Goal: Find specific page/section: Find specific page/section

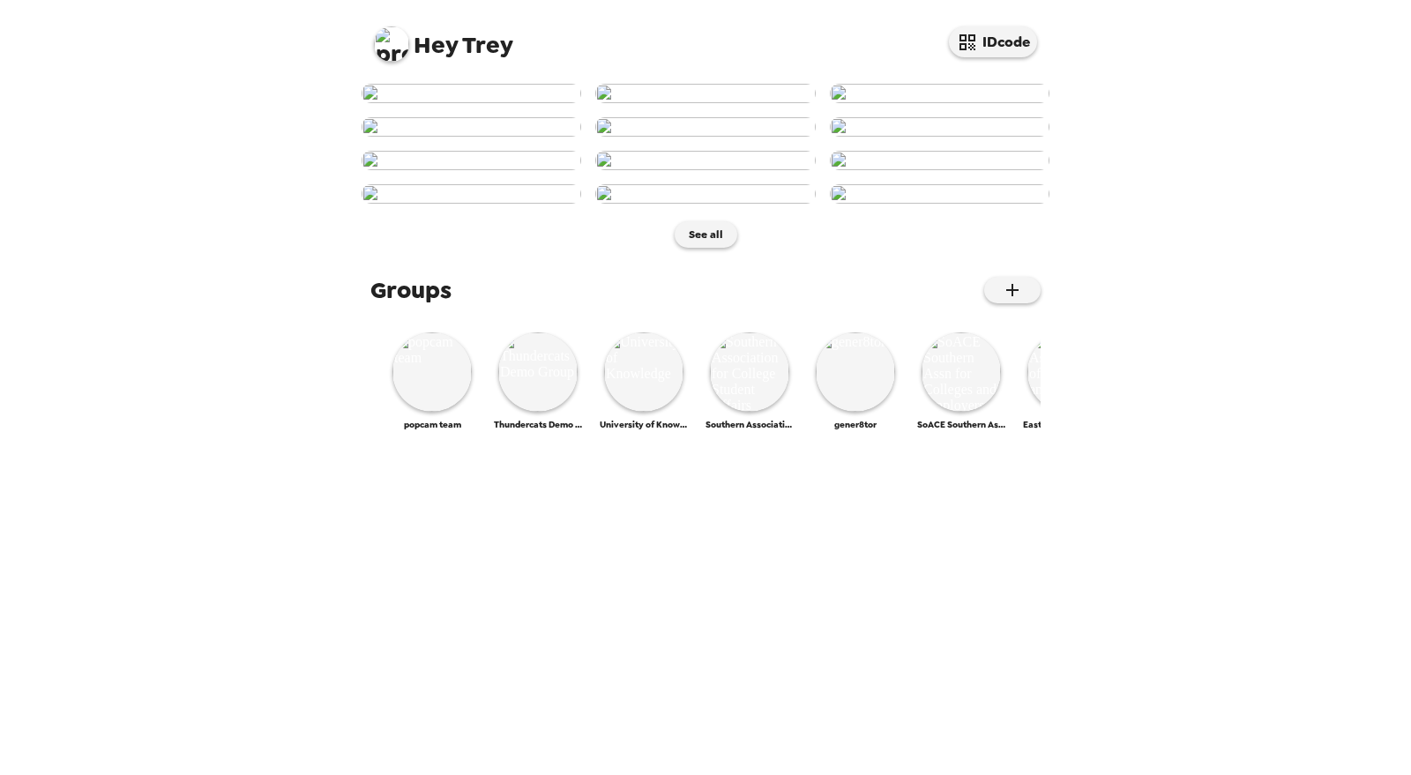
click at [387, 45] on img at bounding box center [391, 43] width 35 height 35
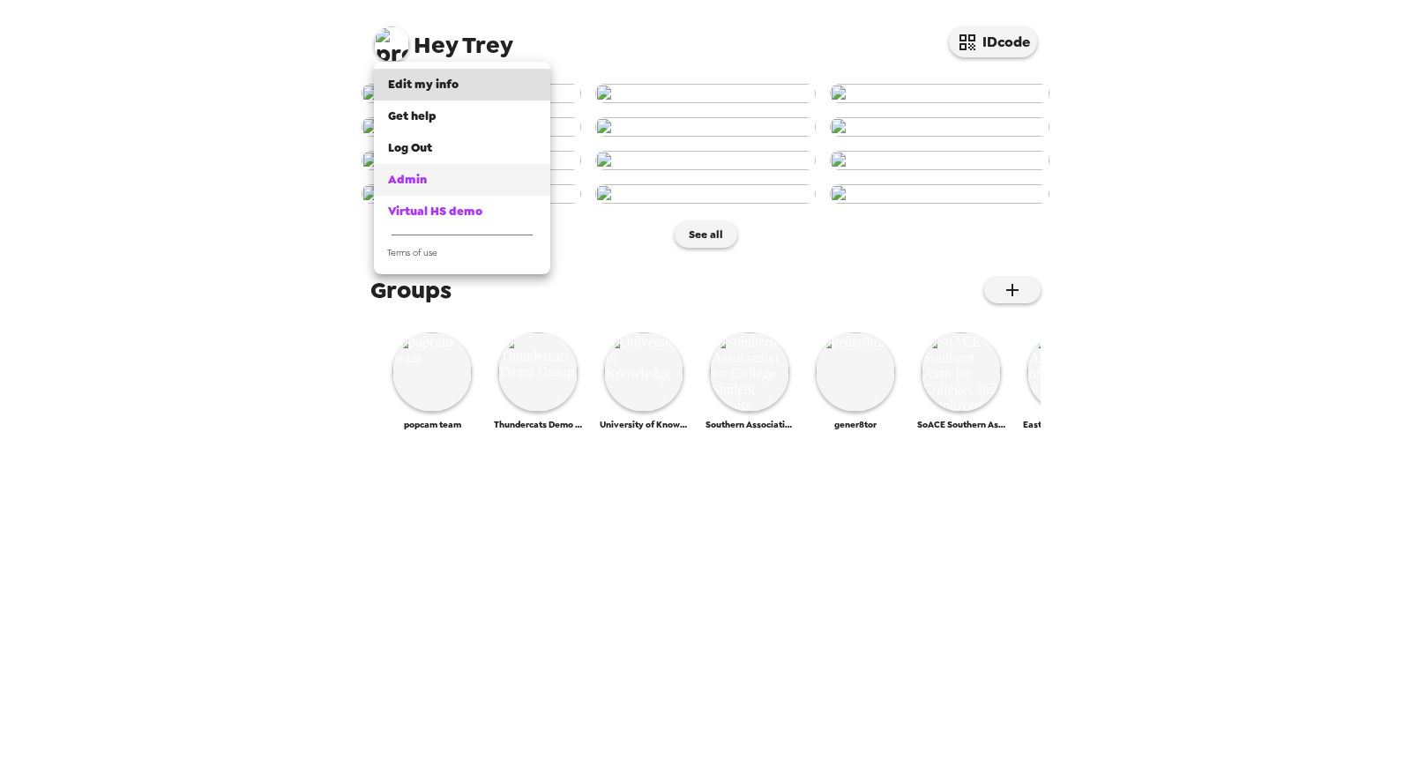
click at [434, 179] on div "Admin" at bounding box center [462, 180] width 148 height 18
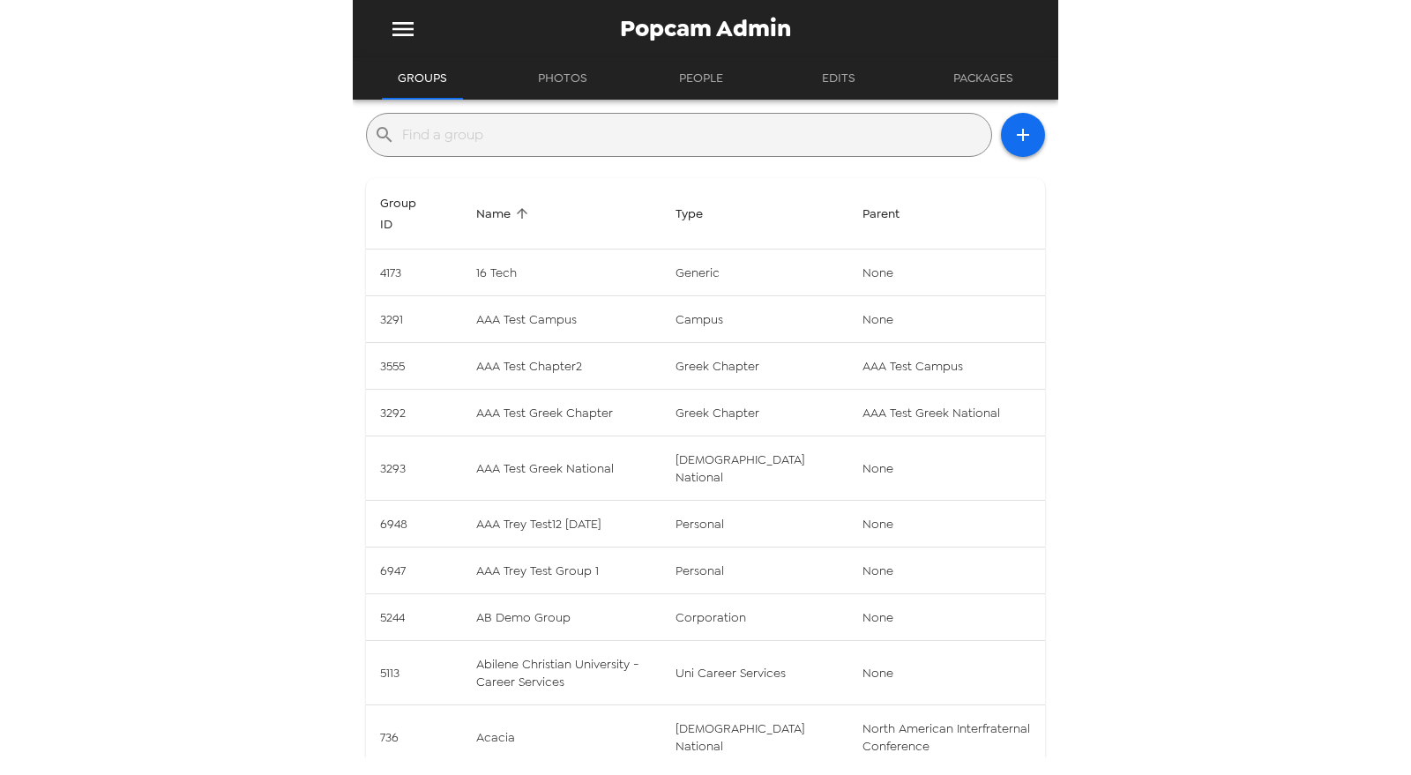
drag, startPoint x: 579, startPoint y: 139, endPoint x: 592, endPoint y: 123, distance: 20.1
click at [579, 138] on input "text" at bounding box center [693, 135] width 582 height 28
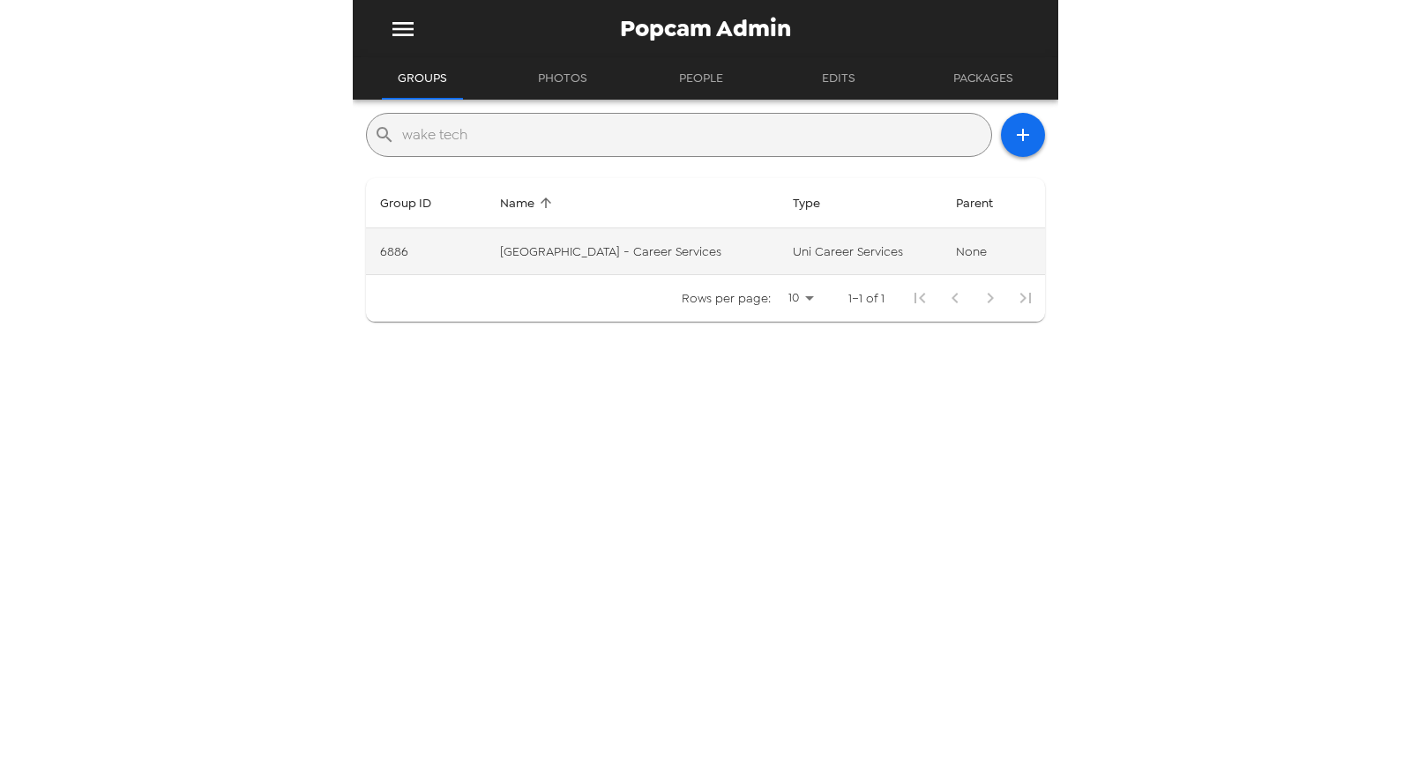
type input "wake tech"
click at [693, 247] on td "Wake Tech Community College - Career Services" at bounding box center [632, 251] width 293 height 47
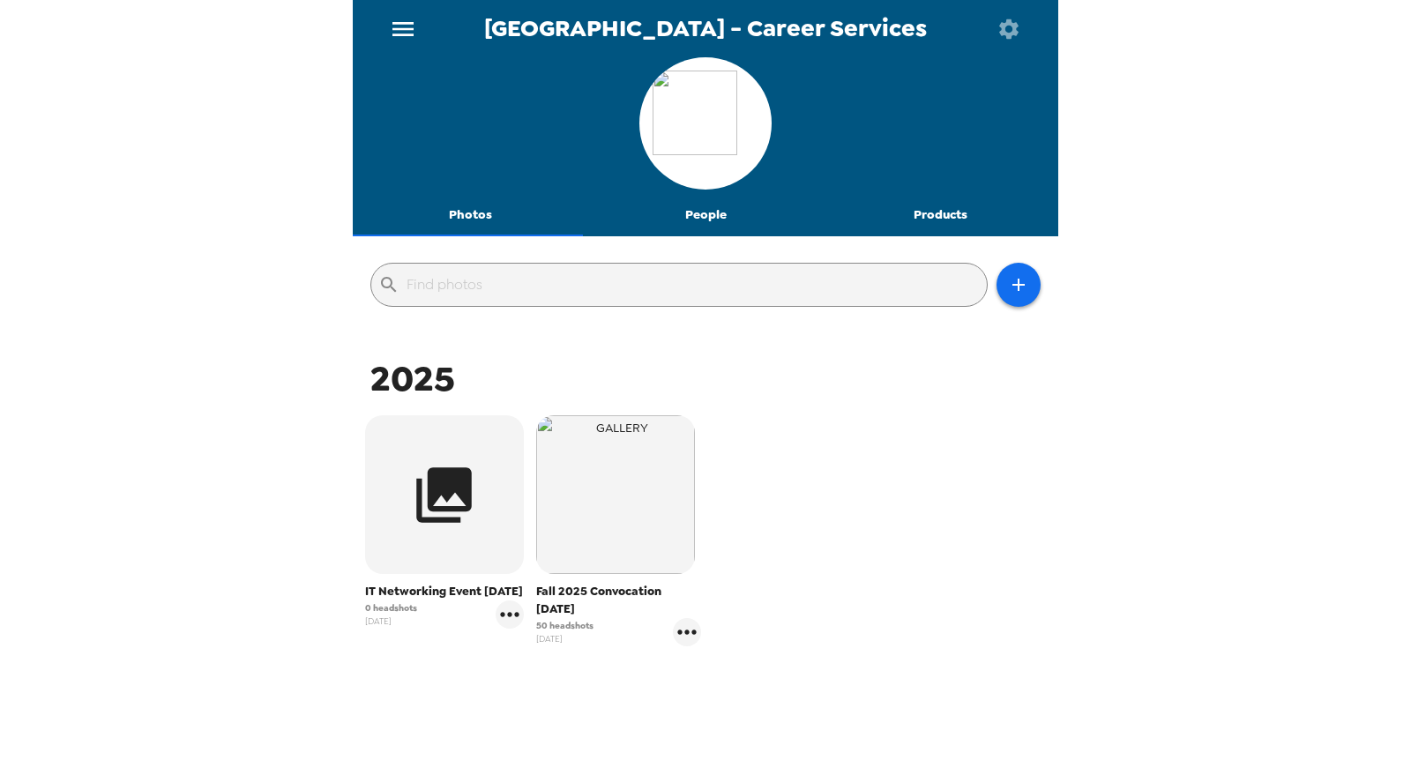
click at [227, 307] on div "Wake Tech Community College - Career Services Photos People Products ​ 2025 IT …" at bounding box center [705, 387] width 1411 height 775
click at [198, 421] on div "Wake Tech Community College - Career Services Photos People Products ​ 2025 IT …" at bounding box center [705, 387] width 1411 height 775
